Goal: Task Accomplishment & Management: Manage account settings

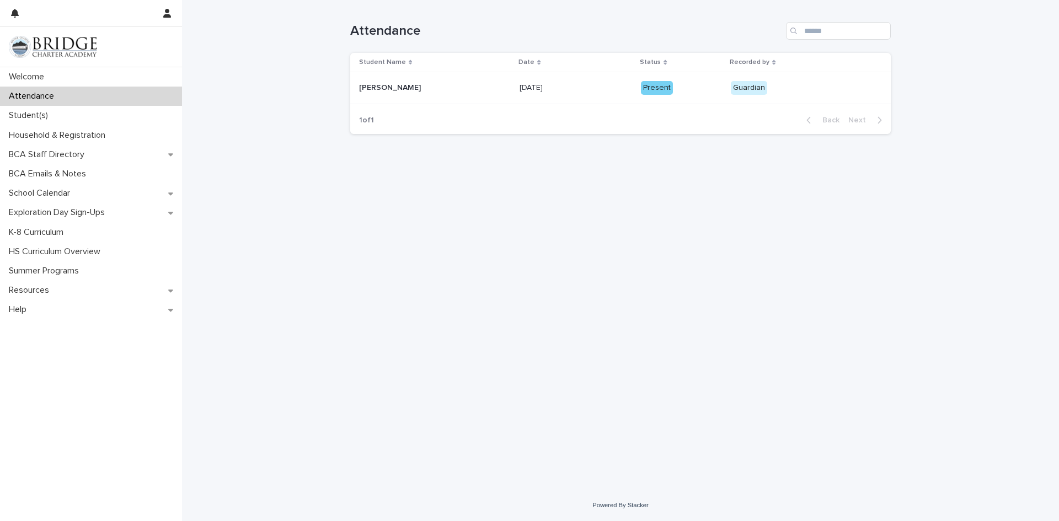
click at [409, 67] on div "Student Name" at bounding box center [435, 62] width 153 height 12
click at [778, 86] on span "Present 📥" at bounding box center [781, 88] width 41 height 11
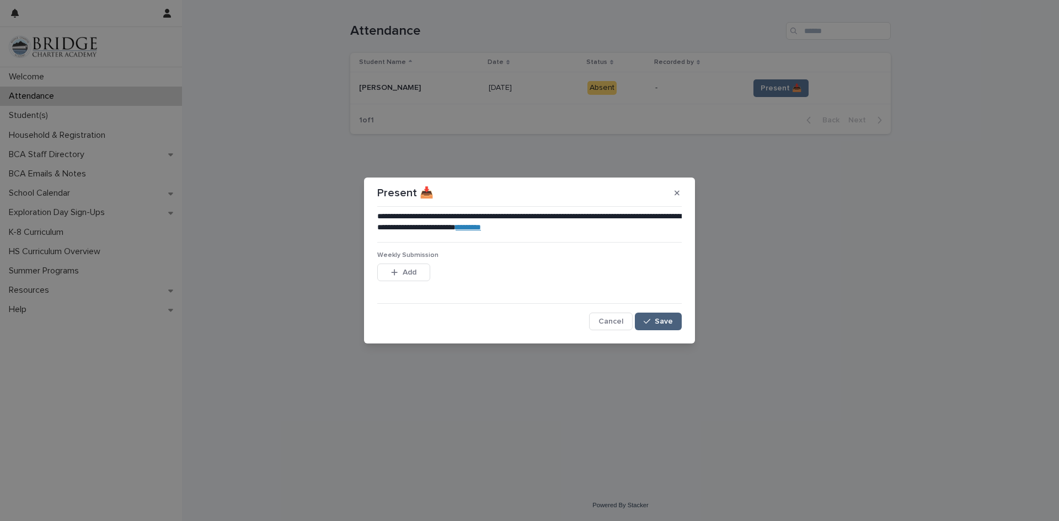
click at [674, 322] on button "Save" at bounding box center [658, 322] width 47 height 18
